Goal: Task Accomplishment & Management: Manage account settings

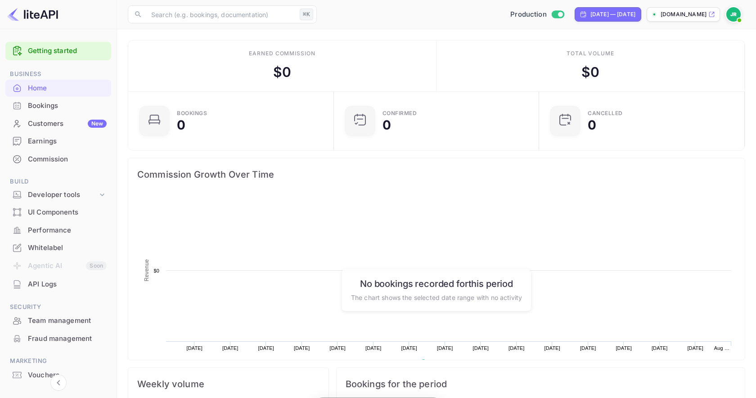
scroll to position [146, 200]
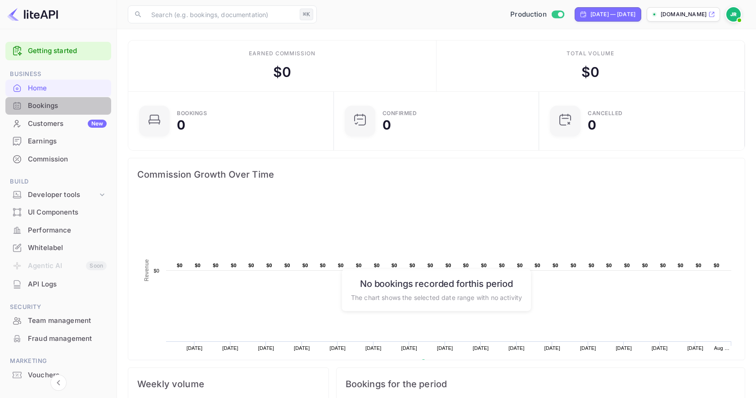
click at [61, 104] on div "Bookings" at bounding box center [67, 106] width 79 height 10
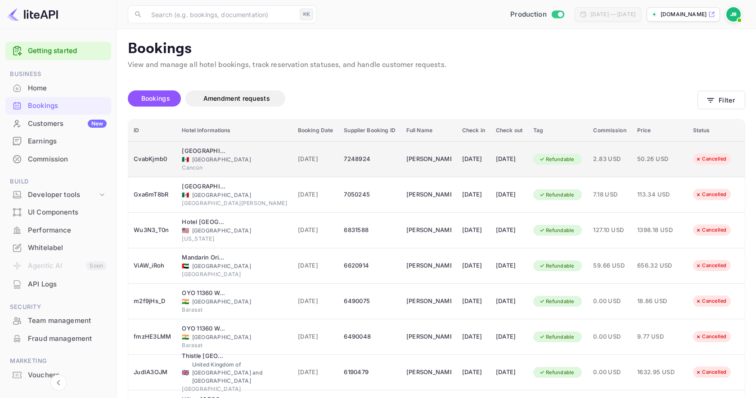
click at [602, 160] on span "2.83 USD" at bounding box center [609, 159] width 33 height 10
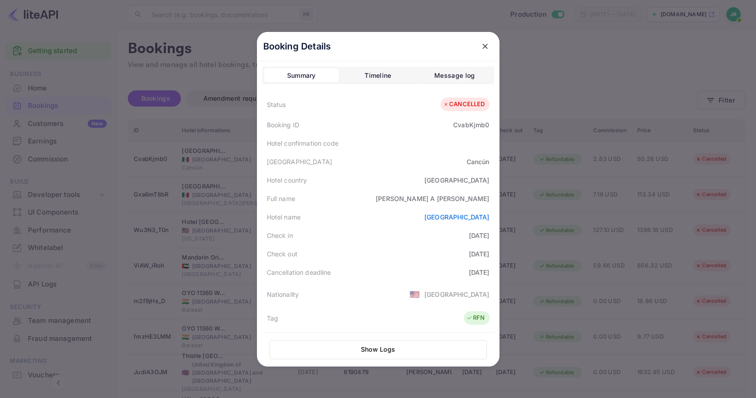
scroll to position [202, 0]
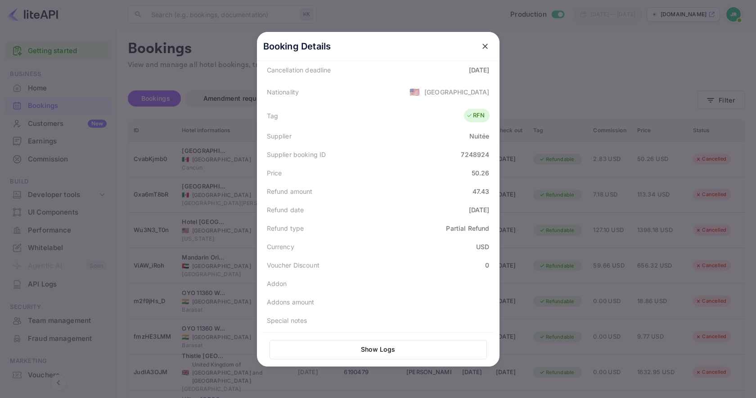
click at [486, 47] on icon "close" at bounding box center [485, 46] width 9 height 9
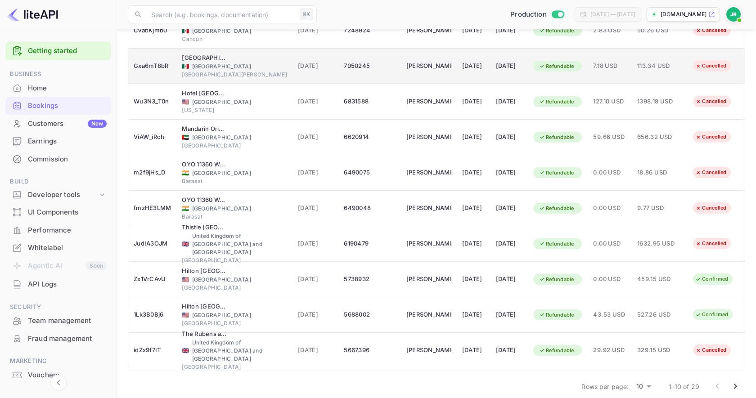
scroll to position [134, 0]
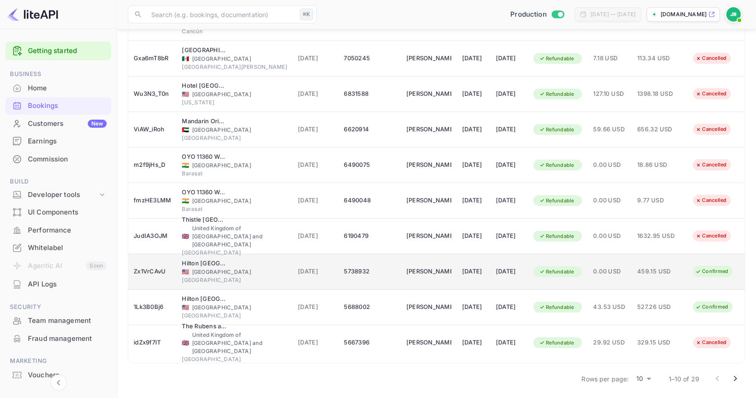
click at [611, 277] on td "0.00 USD" at bounding box center [610, 272] width 44 height 36
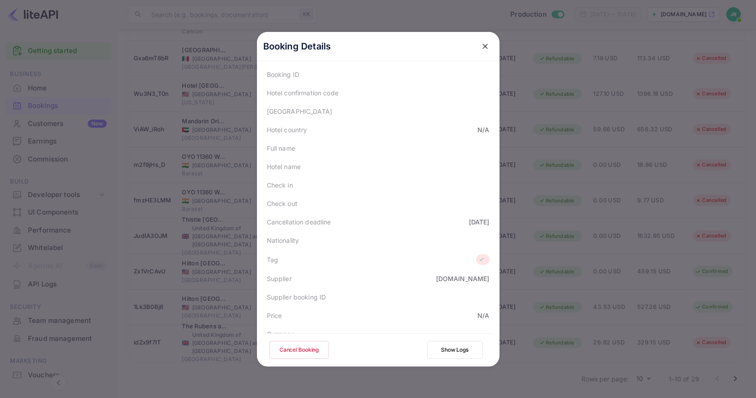
scroll to position [187, 0]
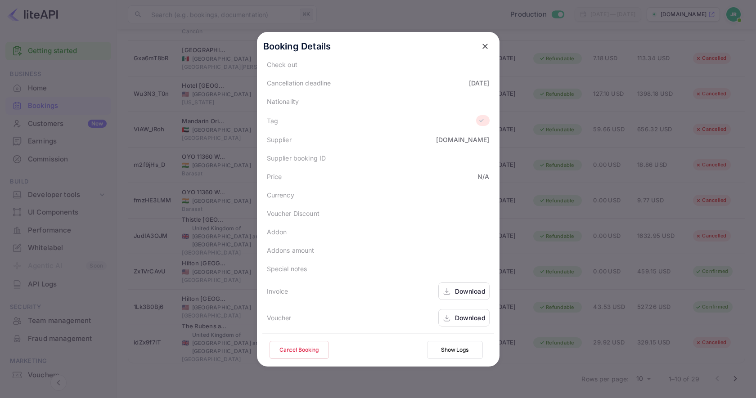
click at [470, 293] on div "Download" at bounding box center [470, 291] width 31 height 9
click at [460, 314] on div "Download" at bounding box center [470, 317] width 31 height 9
click at [459, 289] on div "Download" at bounding box center [470, 291] width 31 height 9
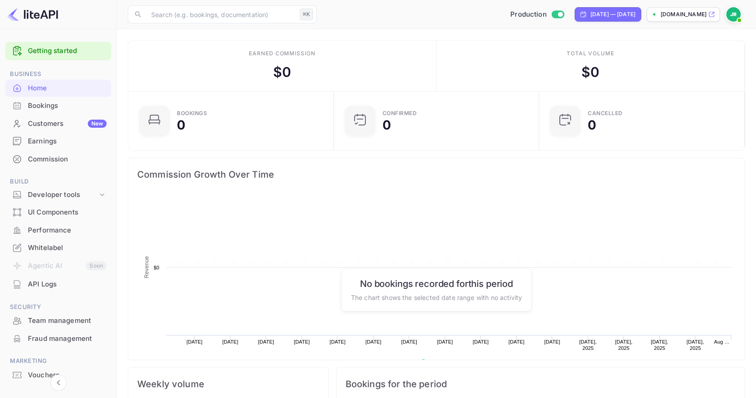
scroll to position [146, 200]
click at [733, 18] on img at bounding box center [733, 14] width 14 height 14
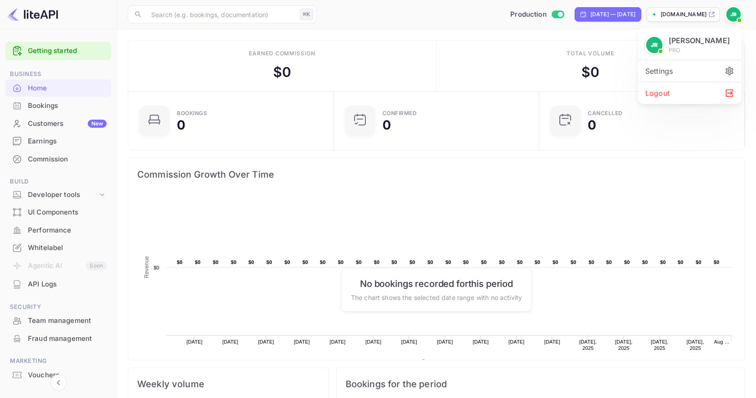
click at [674, 96] on div "Logout" at bounding box center [689, 93] width 103 height 22
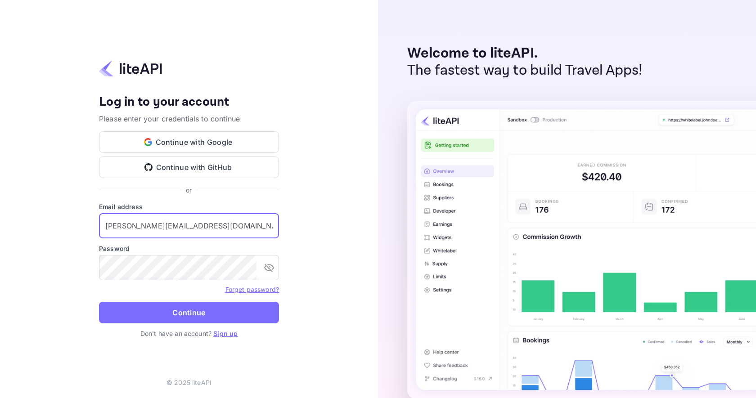
click at [200, 219] on input "[PERSON_NAME][EMAIL_ADDRESS][DOMAIN_NAME]" at bounding box center [189, 225] width 180 height 25
type input "[EMAIL_ADDRESS][DOMAIN_NAME]"
click at [268, 314] on button "Continue" at bounding box center [189, 313] width 180 height 22
